Goal: Task Accomplishment & Management: Use online tool/utility

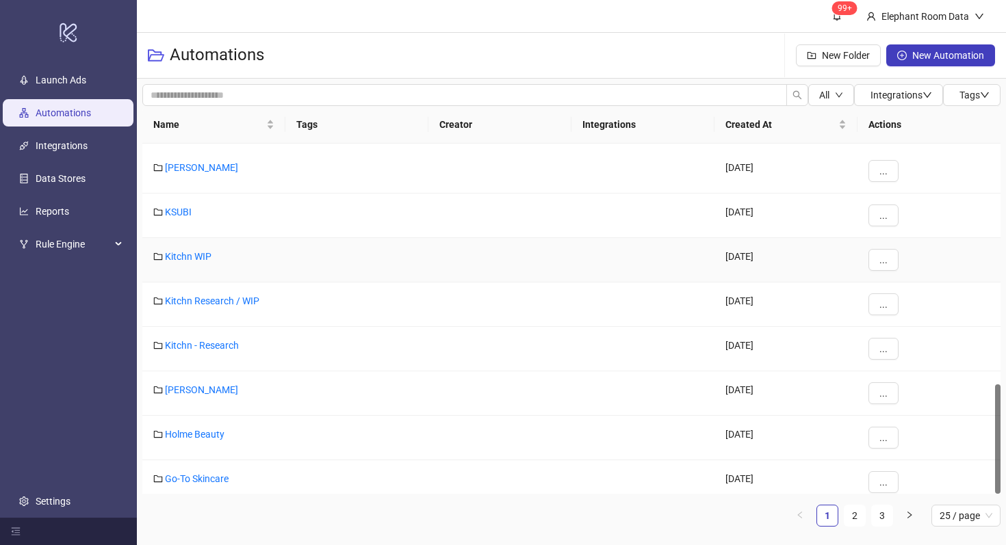
scroll to position [770, 0]
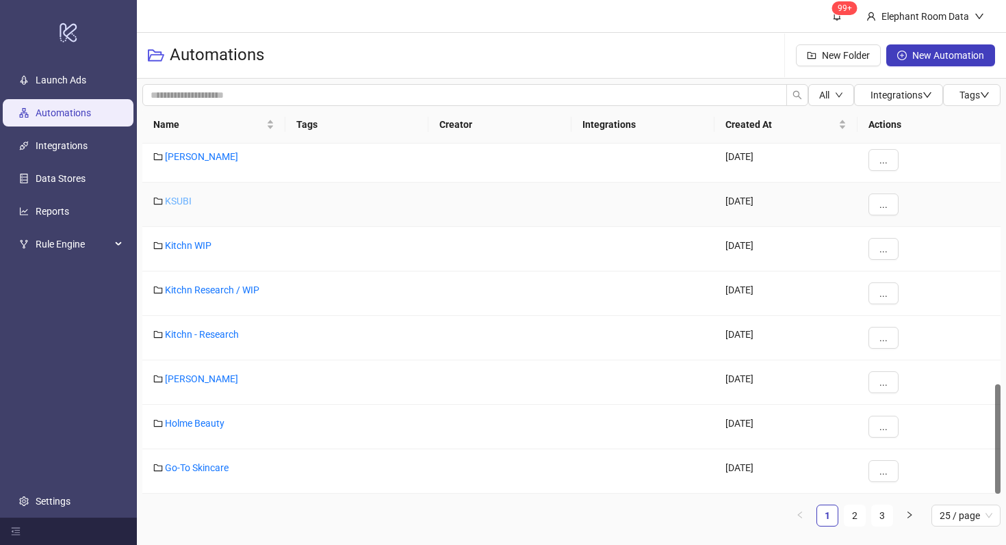
click at [170, 205] on link "KSUBI" at bounding box center [178, 201] width 27 height 11
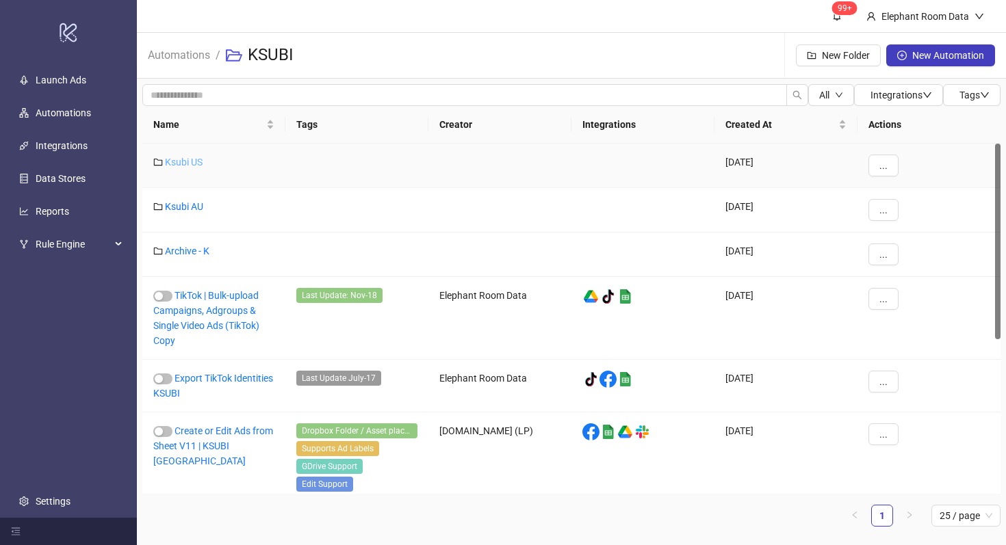
click at [188, 163] on link "Ksubi US" at bounding box center [184, 162] width 38 height 11
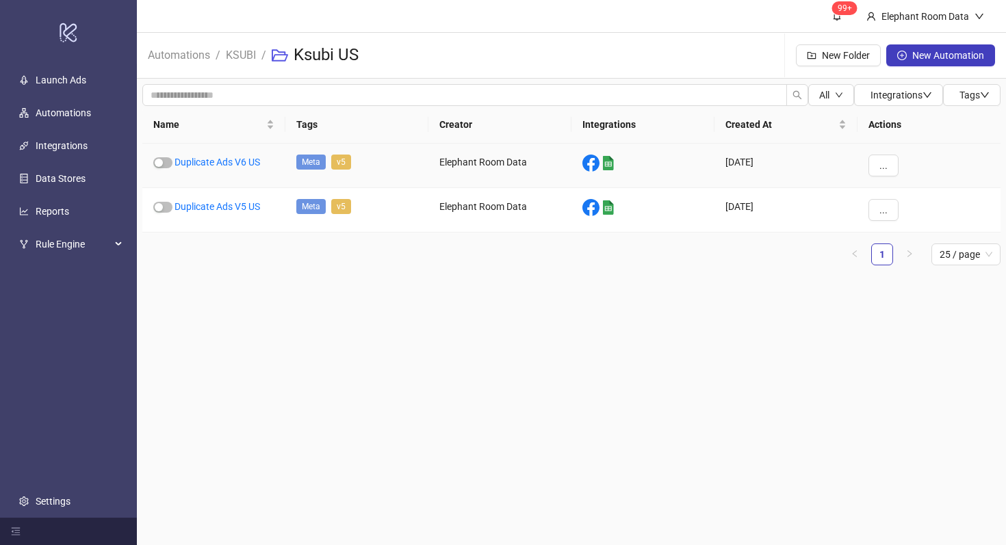
click at [188, 163] on link "Duplicate Ads V6 US" at bounding box center [217, 162] width 86 height 11
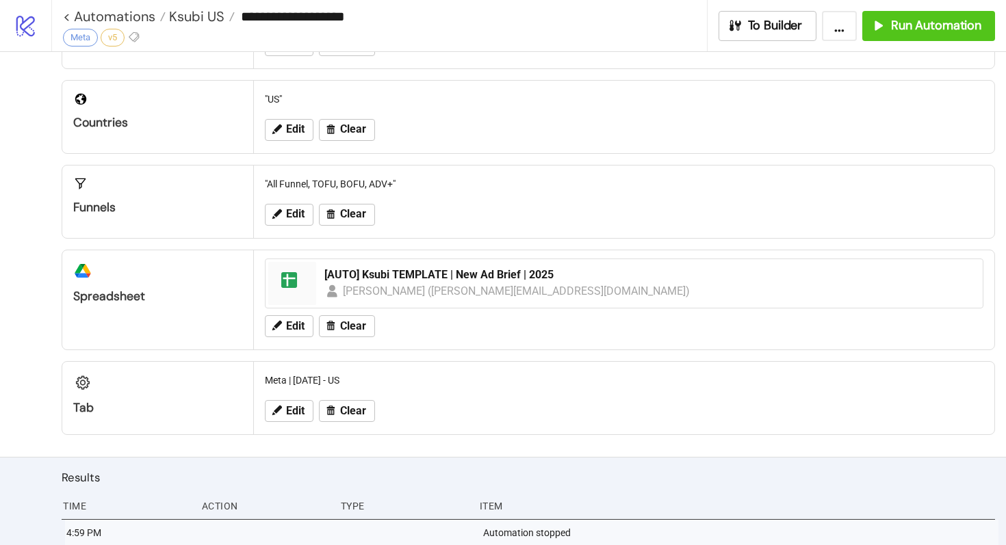
scroll to position [412, 0]
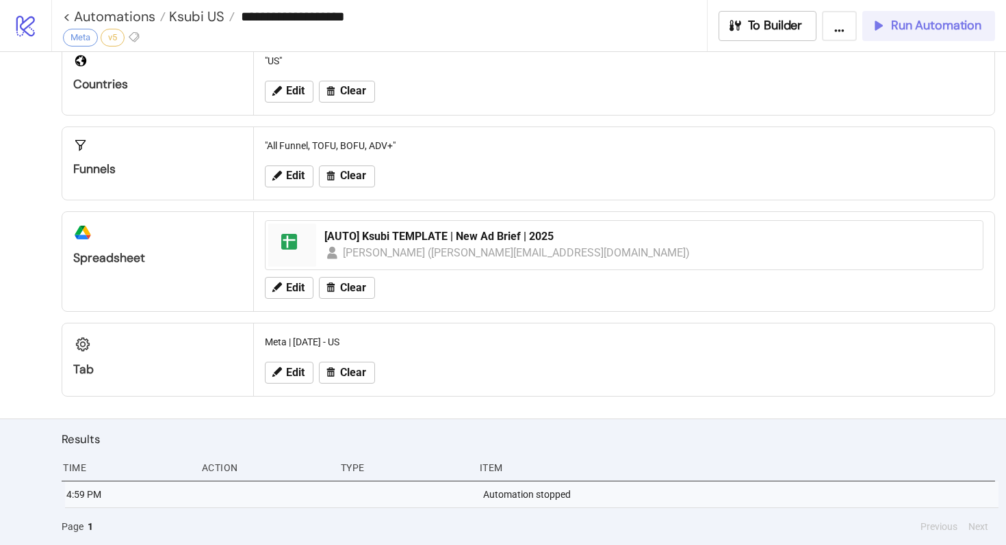
click at [896, 28] on span "Run Automation" at bounding box center [936, 26] width 90 height 16
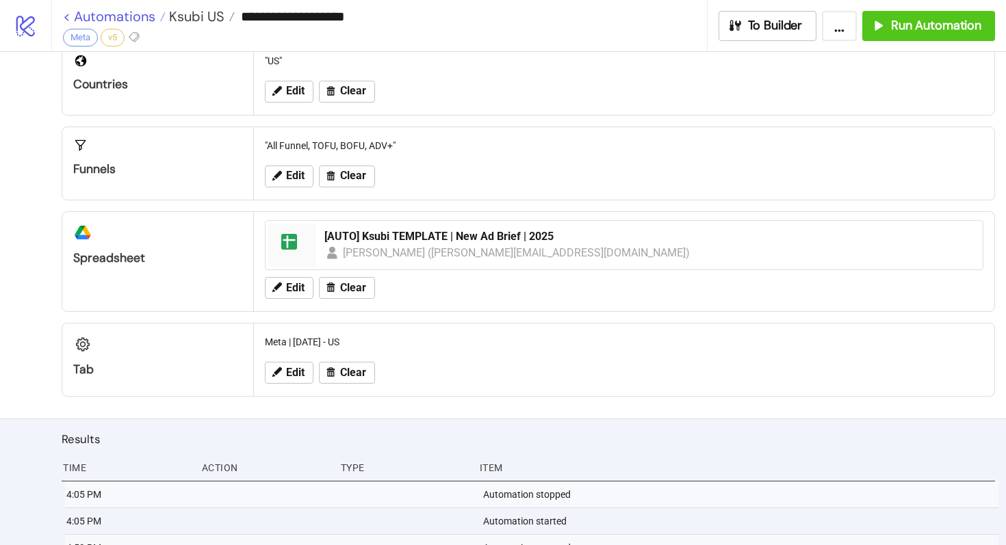
click at [129, 17] on link "< Automations" at bounding box center [114, 17] width 103 height 14
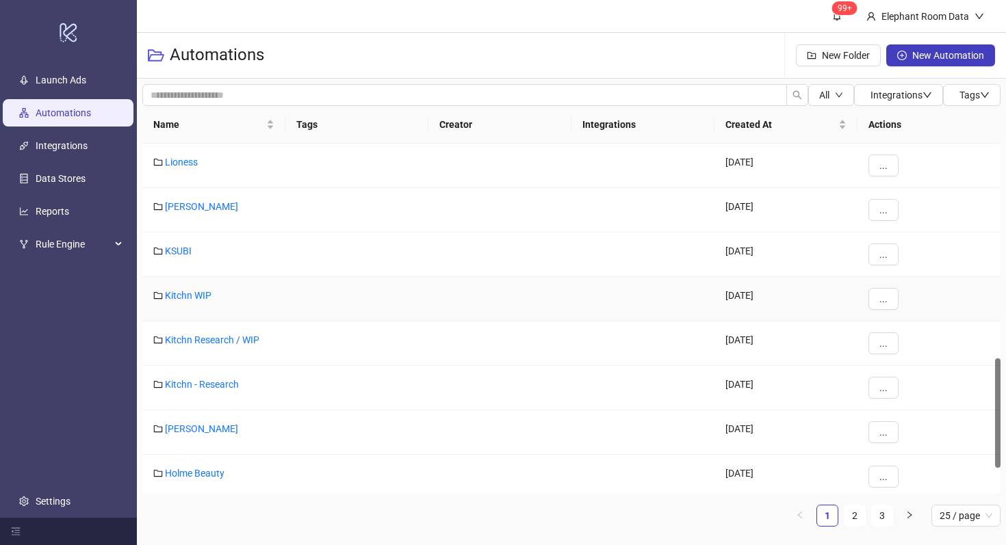
scroll to position [770, 0]
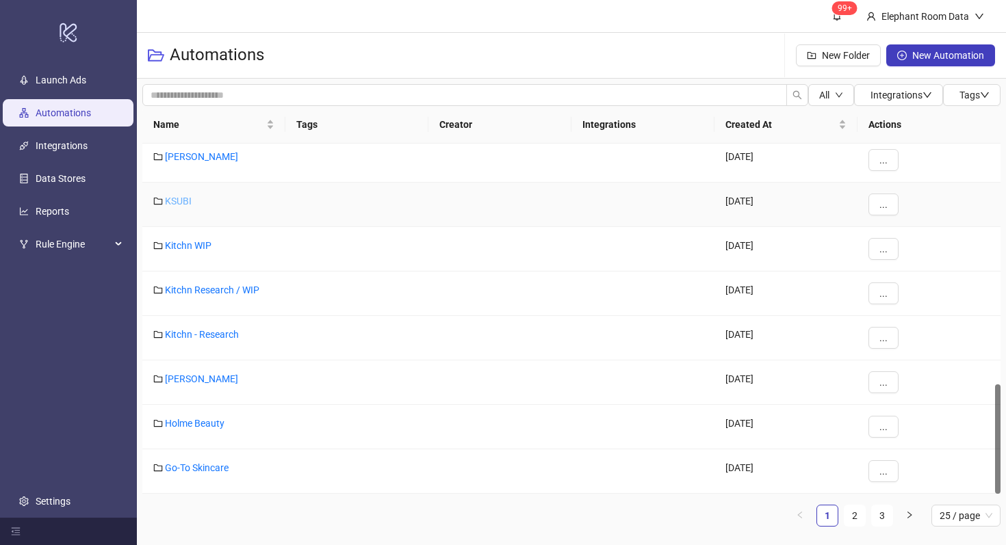
click at [181, 203] on link "KSUBI" at bounding box center [178, 201] width 27 height 11
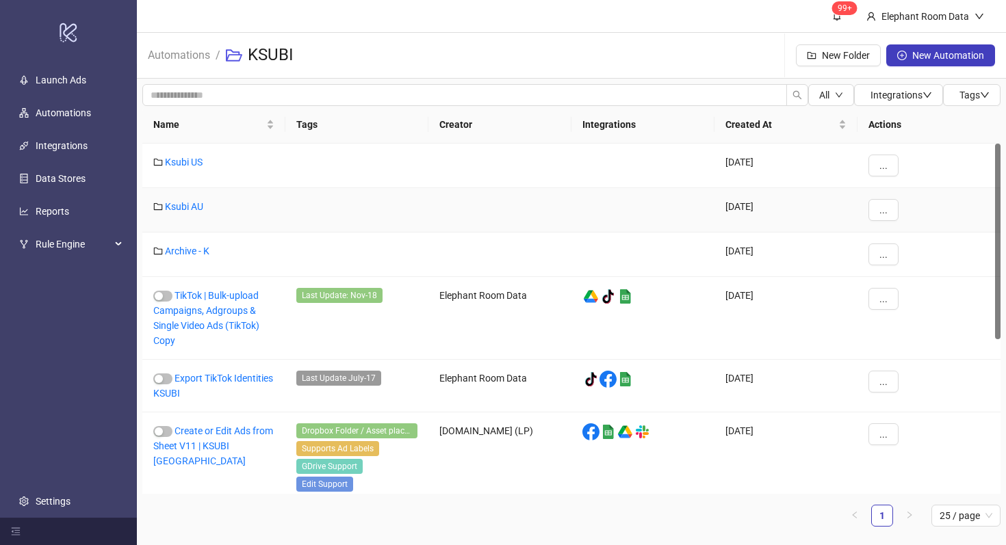
click at [183, 212] on div "Ksubi AU" at bounding box center [213, 210] width 143 height 44
click at [179, 211] on link "Ksubi AU" at bounding box center [184, 206] width 38 height 11
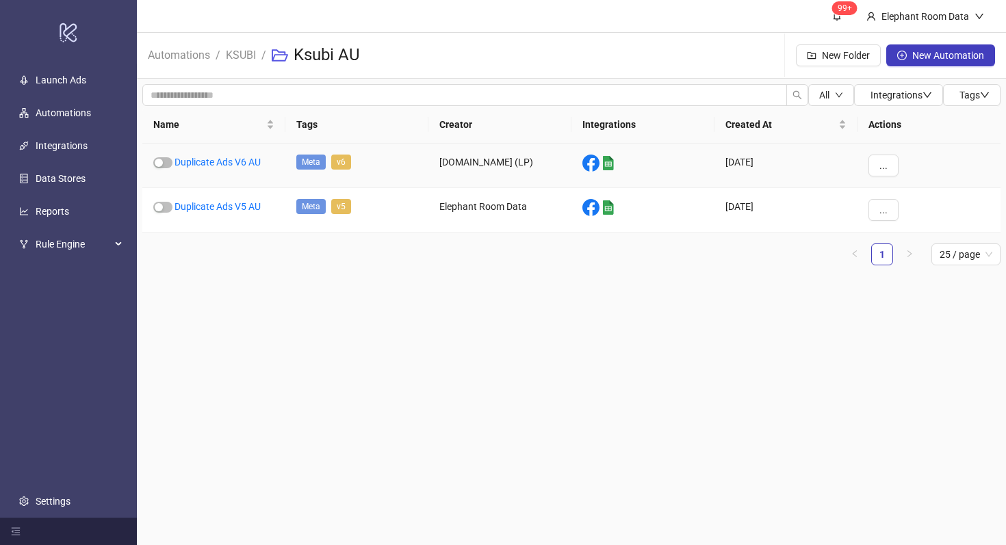
click at [231, 155] on div "Duplicate Ads V6 AU" at bounding box center [213, 166] width 143 height 44
click at [231, 160] on link "Duplicate Ads V6 AU" at bounding box center [217, 162] width 86 height 11
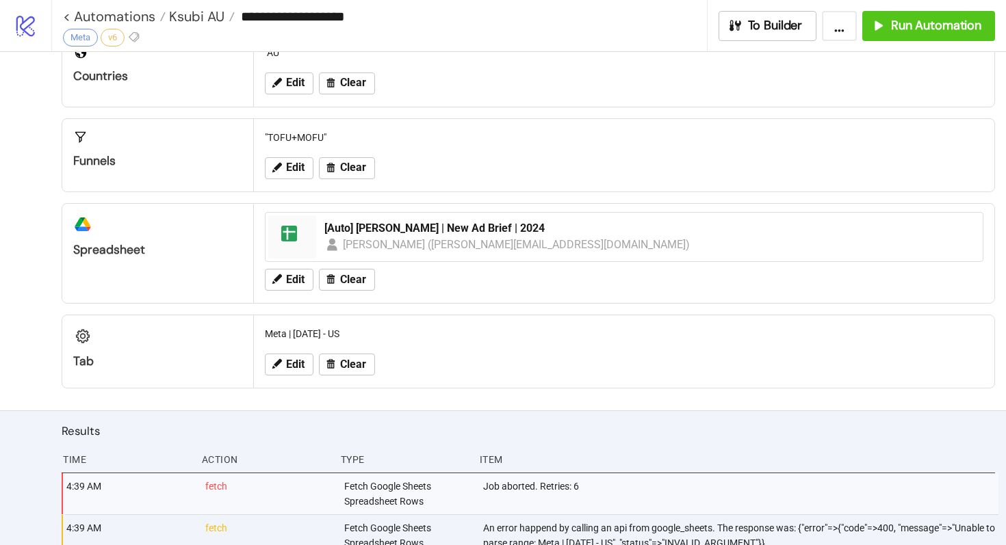
scroll to position [420, 0]
click at [302, 363] on span "Edit" at bounding box center [295, 365] width 18 height 12
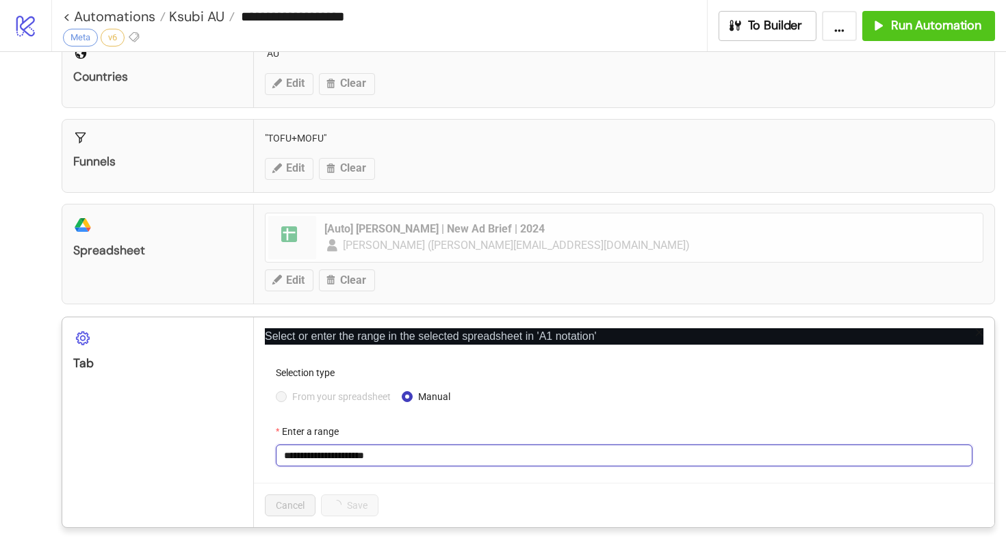
click at [395, 450] on input "**********" at bounding box center [624, 456] width 696 height 22
type input "**********"
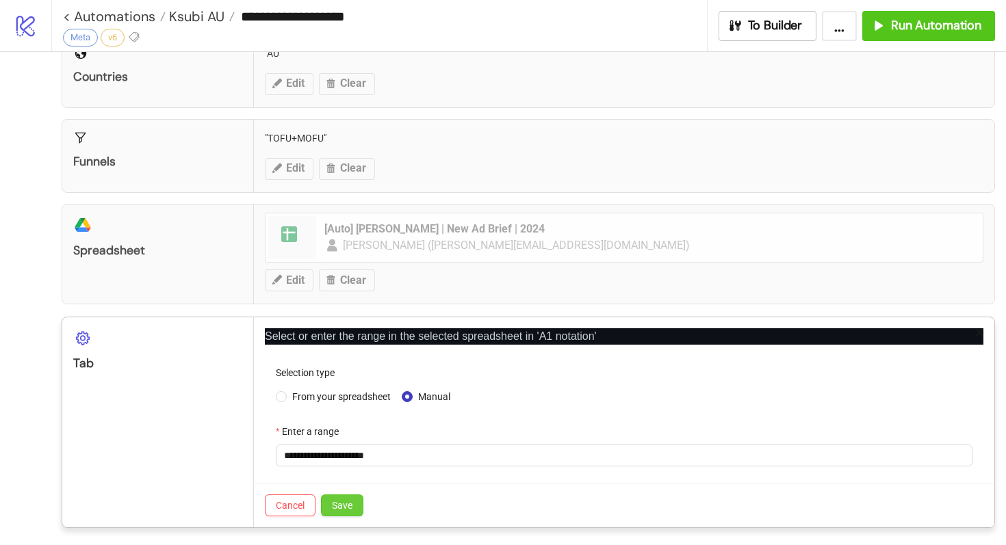
click at [355, 510] on button "Save" at bounding box center [342, 506] width 42 height 22
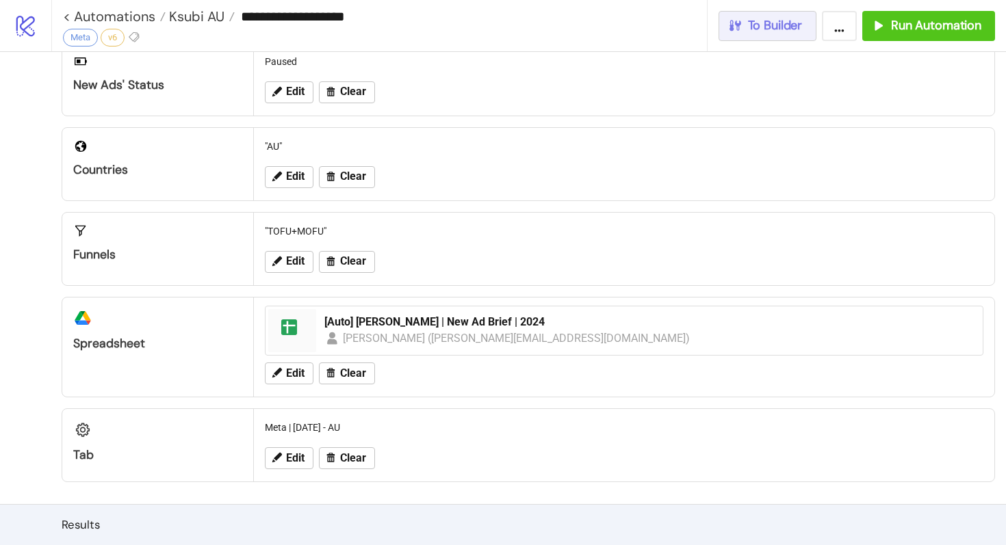
scroll to position [319, 0]
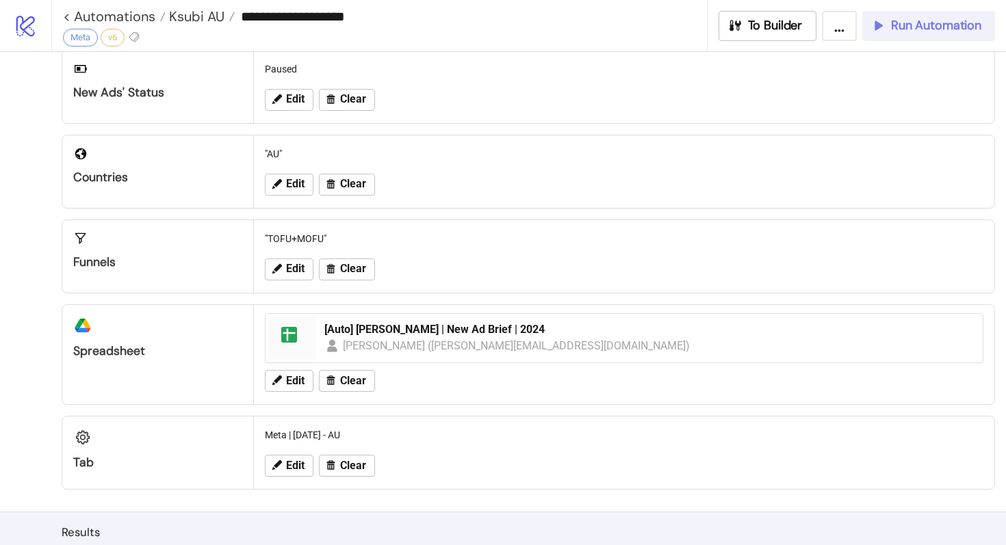
click at [874, 21] on icon "button" at bounding box center [877, 25] width 15 height 15
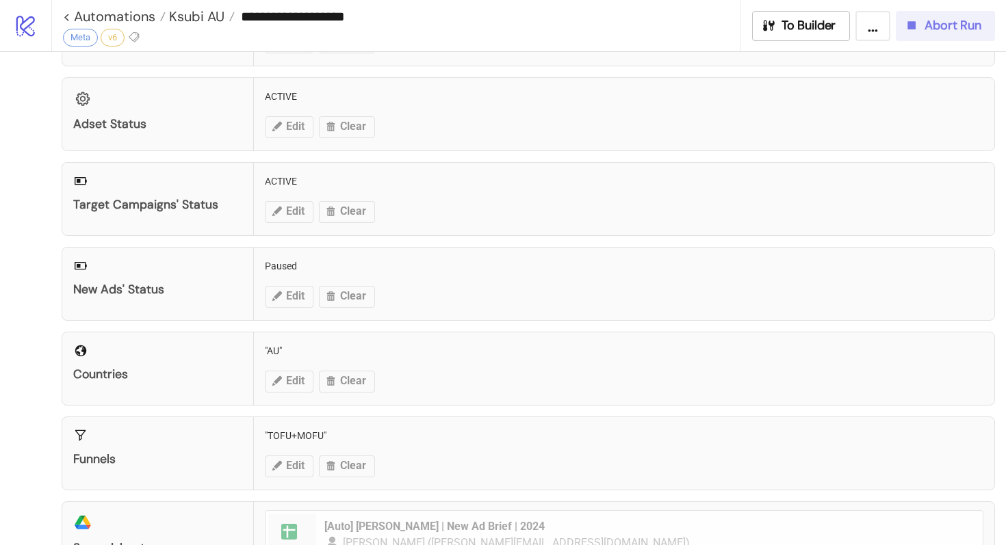
scroll to position [0, 0]
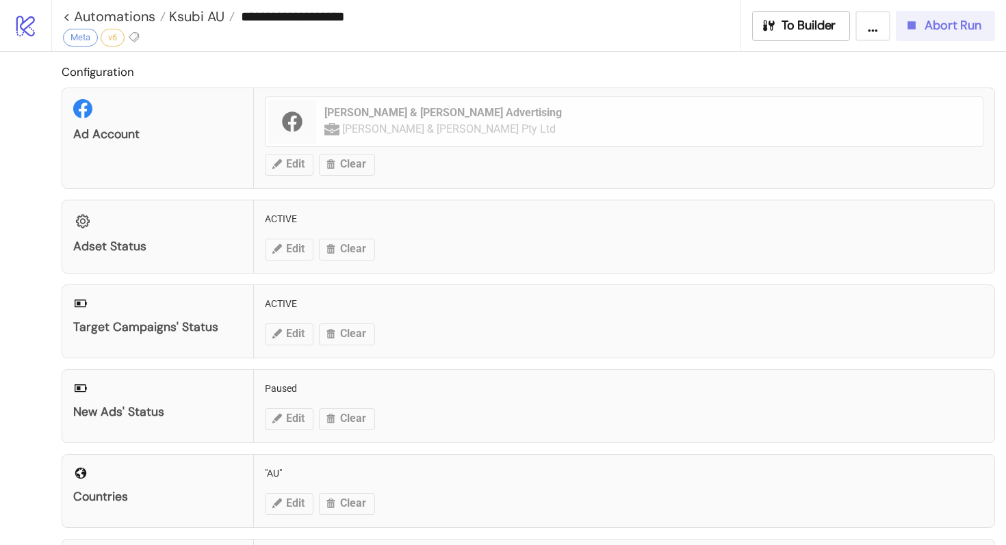
click at [931, 27] on span "Abort Run" at bounding box center [952, 26] width 57 height 16
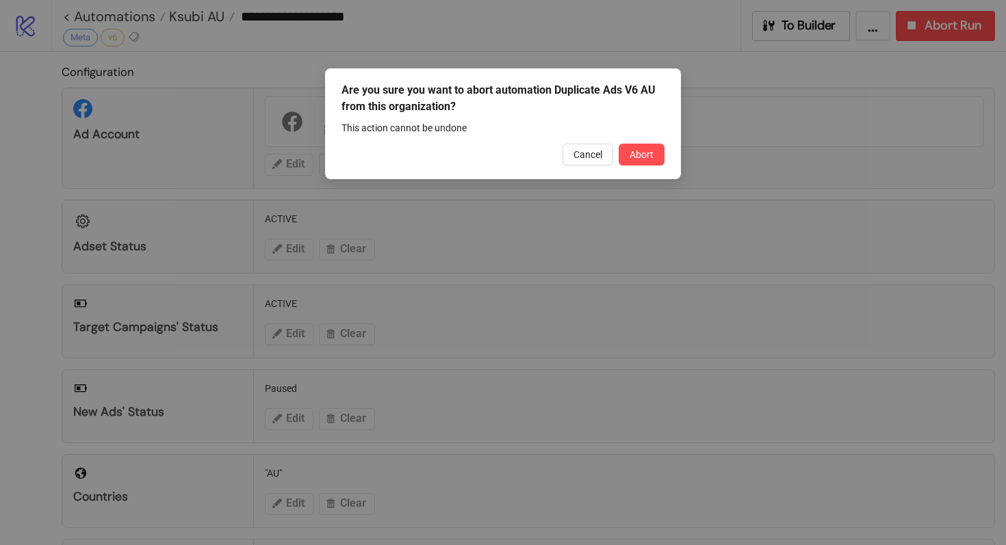
click at [629, 166] on div "Are you sure you want to abort automation Duplicate Ads V6 AU from this organiz…" at bounding box center [503, 123] width 356 height 111
click at [645, 154] on span "Abort" at bounding box center [641, 154] width 24 height 11
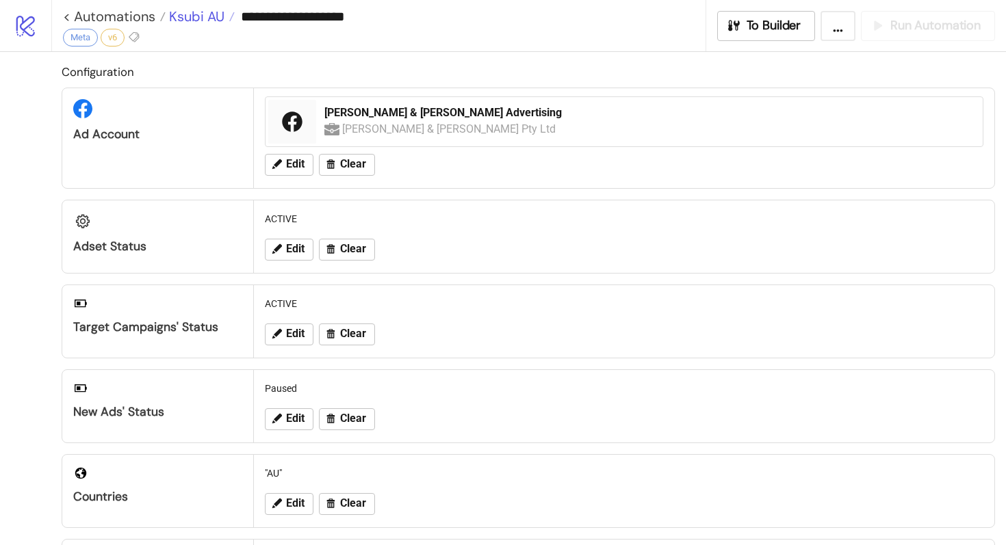
click at [184, 23] on span "Ksubi AU" at bounding box center [195, 17] width 59 height 18
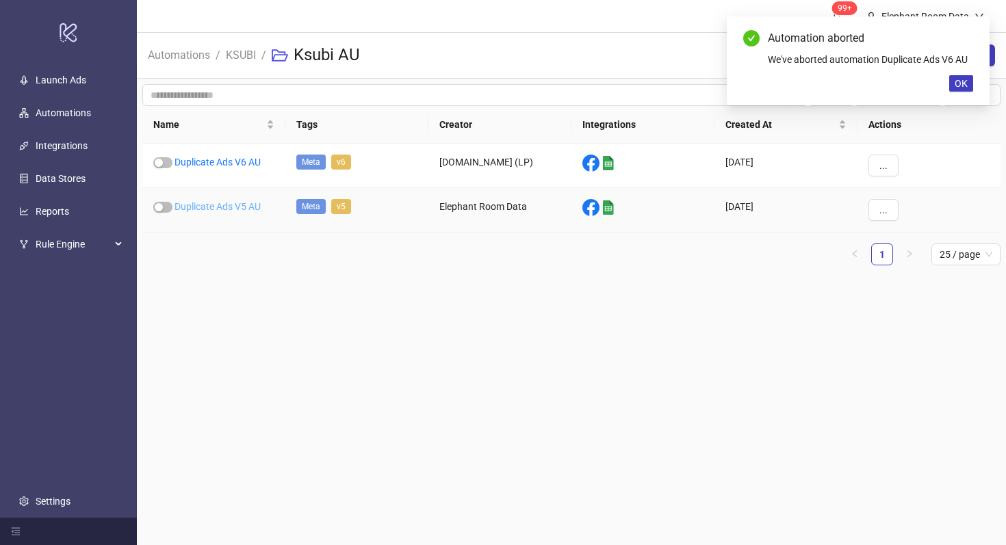
click at [248, 202] on link "Duplicate Ads V5 AU" at bounding box center [217, 206] width 86 height 11
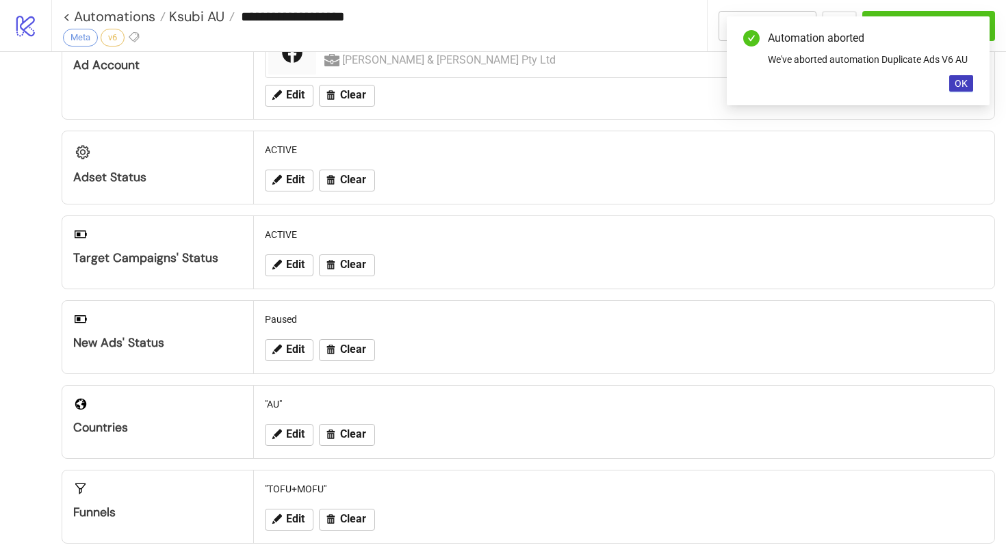
type input "**********"
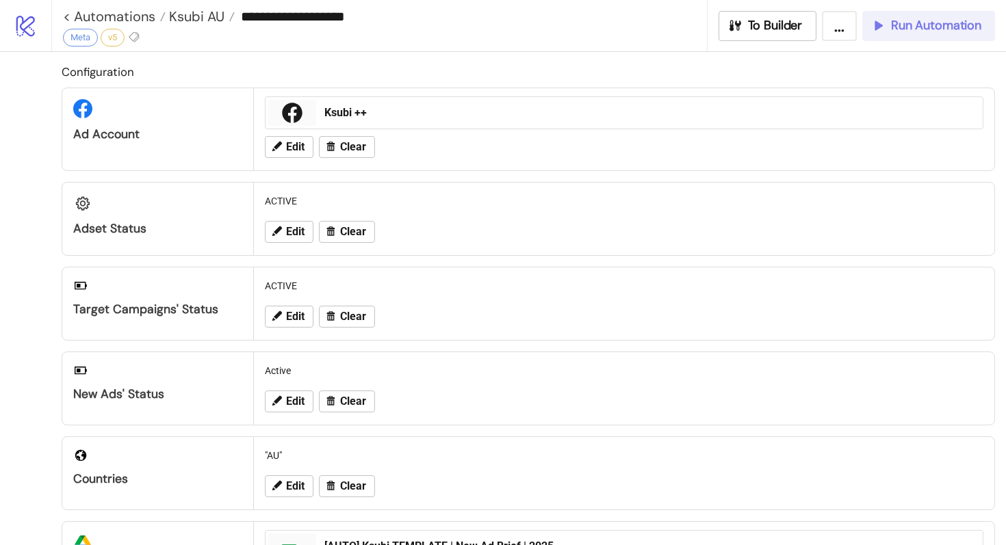
click at [925, 21] on span "Run Automation" at bounding box center [936, 26] width 90 height 16
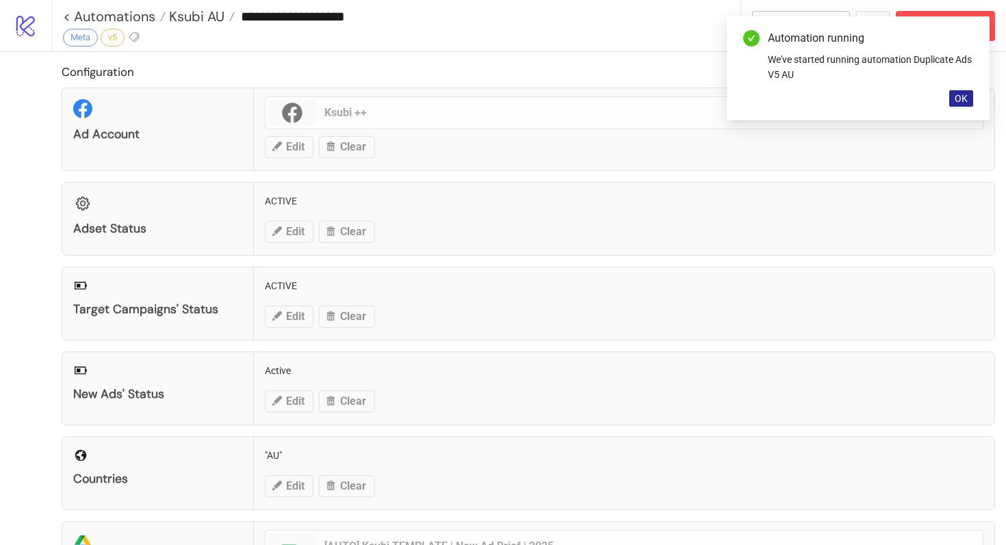
click at [960, 102] on span "OK" at bounding box center [960, 98] width 13 height 11
